Goal: Communication & Community: Connect with others

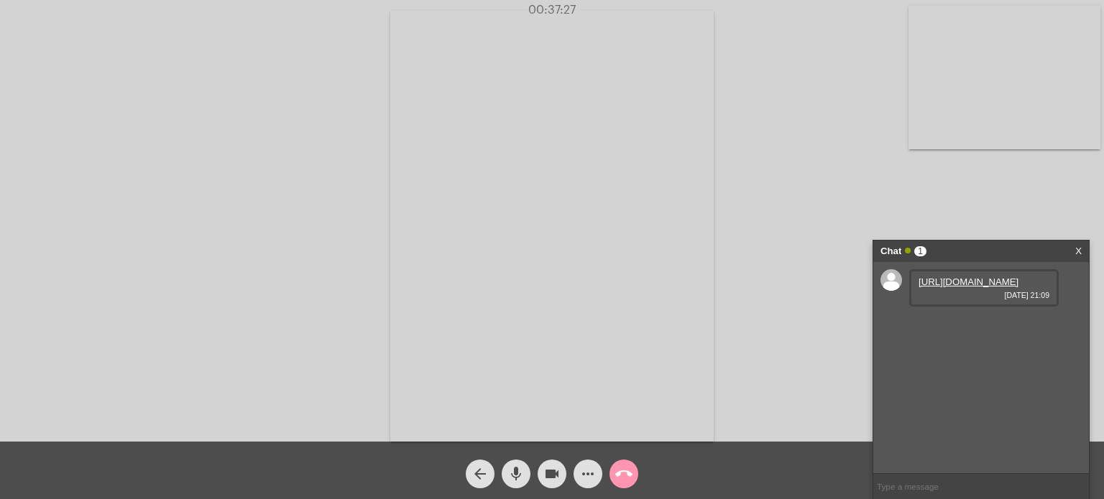
click at [997, 287] on link "[URL][DOMAIN_NAME]" at bounding box center [968, 282] width 100 height 11
click at [983, 328] on link "[URL][DOMAIN_NAME]" at bounding box center [968, 323] width 100 height 11
click at [1079, 250] on link "X" at bounding box center [1078, 252] width 6 height 22
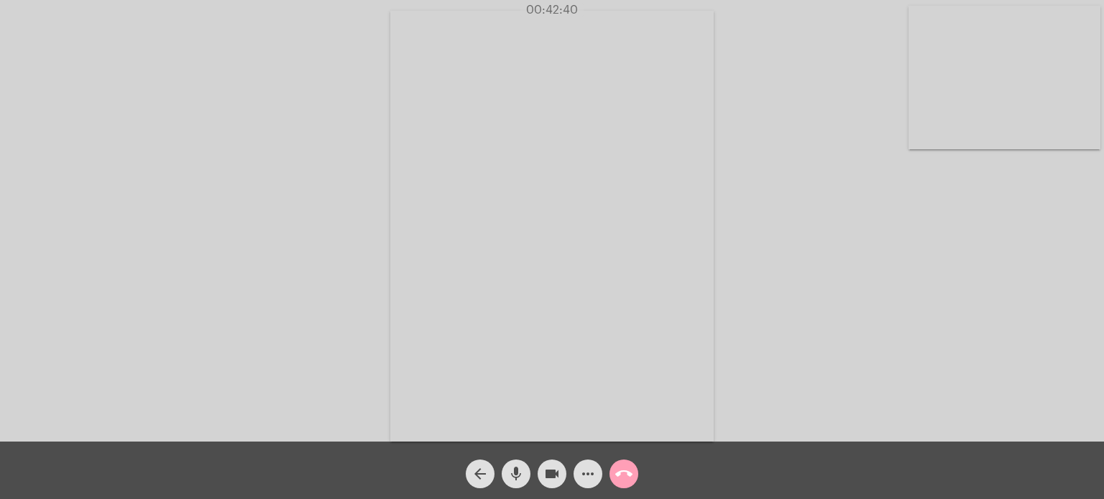
click at [623, 476] on mat-icon "call_end" at bounding box center [623, 474] width 17 height 17
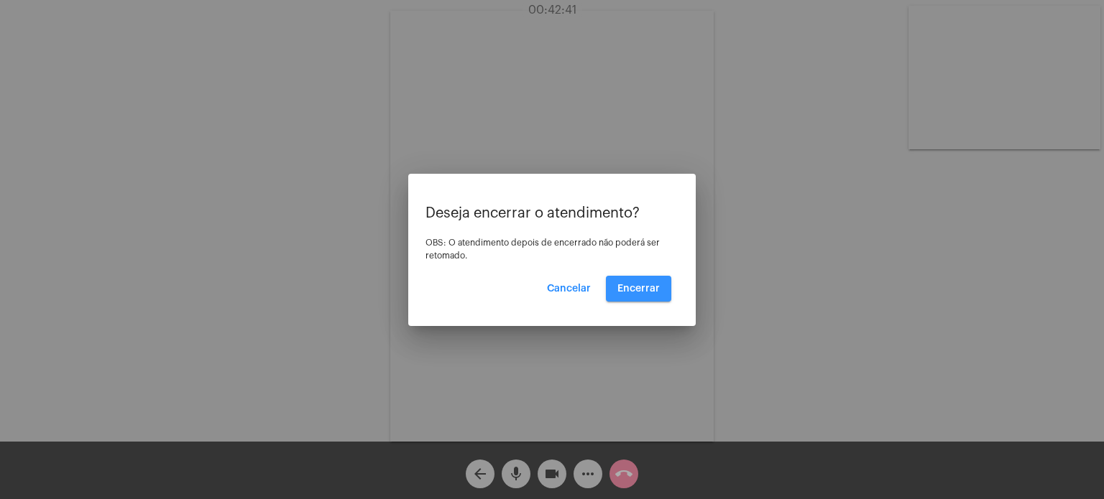
click at [647, 284] on span "Encerrar" at bounding box center [638, 289] width 42 height 10
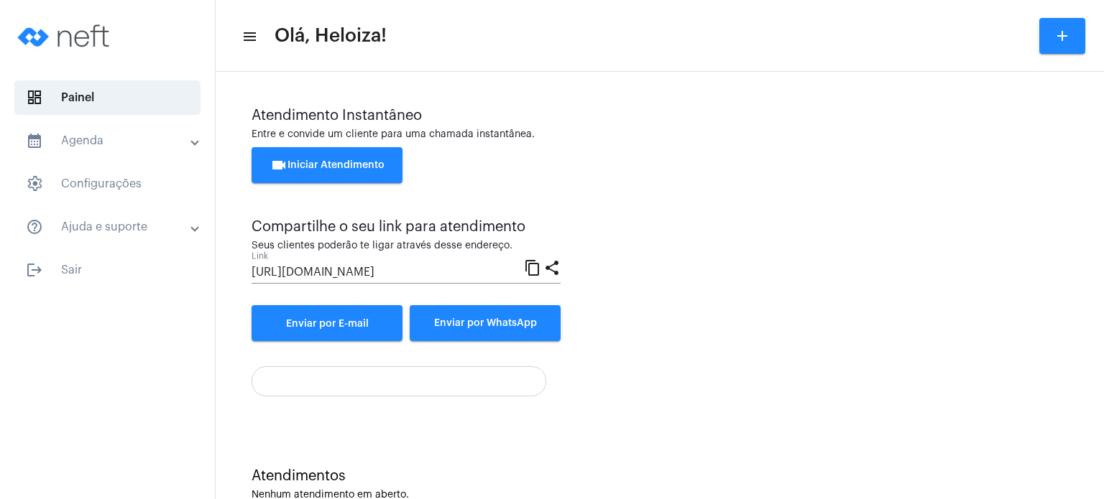
drag, startPoint x: 647, startPoint y: 287, endPoint x: 644, endPoint y: 296, distance: 10.0
